Goal: Task Accomplishment & Management: Complete application form

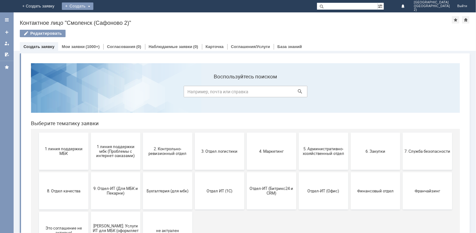
click at [98, 5] on div "Создать" at bounding box center [83, 5] width 32 height 7
click at [116, 14] on div "Заявка" at bounding box center [92, 19] width 50 height 10
click at [63, 5] on link "+ Создать заявку" at bounding box center [44, 6] width 40 height 12
click at [98, 7] on div "Создать" at bounding box center [83, 5] width 32 height 7
click at [115, 15] on link "Заявка" at bounding box center [91, 18] width 47 height 7
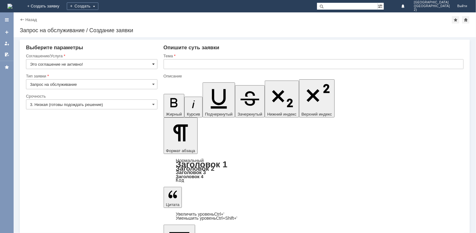
click at [154, 64] on span at bounding box center [154, 64] width 2 height 5
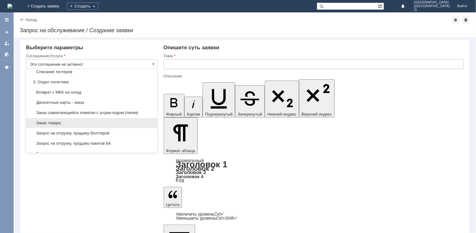
scroll to position [153, 0]
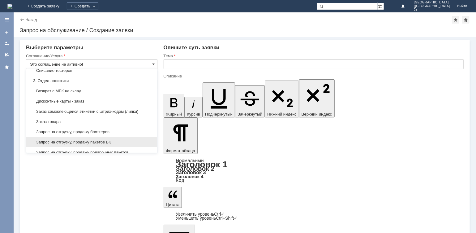
click at [100, 141] on span "Запрос на отгрузку, продажу пакетов БК" at bounding box center [92, 142] width 124 height 5
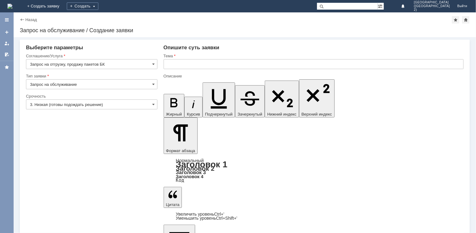
type input "Запрос на отгрузку, продажу пакетов БК"
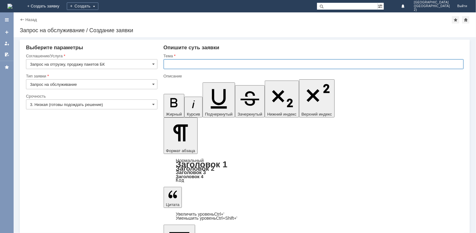
click at [181, 63] on input "text" at bounding box center [314, 64] width 301 height 10
type input "фасовочные пакеты"
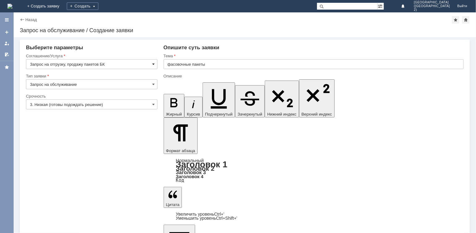
click at [153, 62] on span at bounding box center [154, 64] width 2 height 5
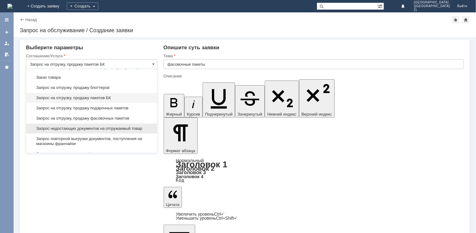
scroll to position [206, 0]
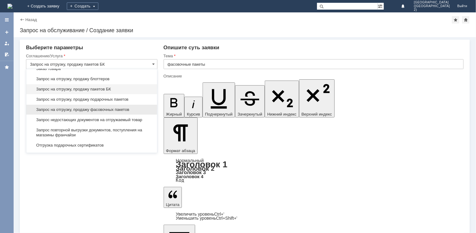
click at [122, 108] on span "Запрос на отгрузку, продажу фасовочных пакетов" at bounding box center [92, 109] width 124 height 5
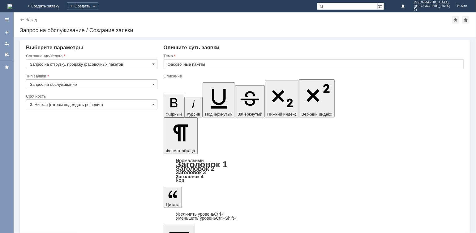
type input "Запрос на отгрузку, продажу фасовочных пакетов"
